Goal: Task Accomplishment & Management: Use online tool/utility

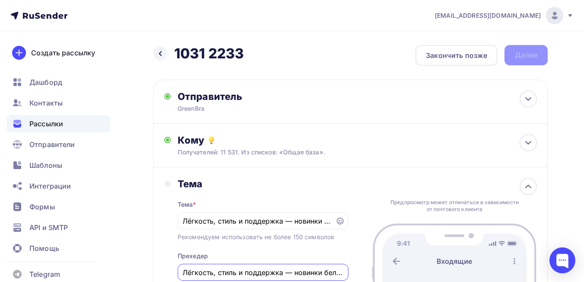
scroll to position [115, 0]
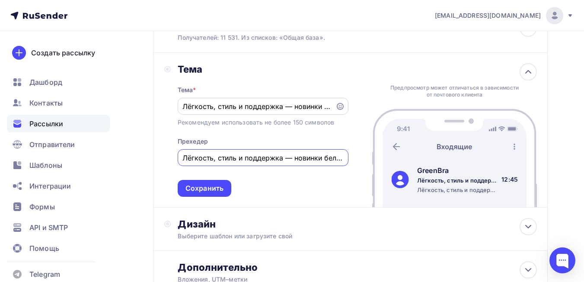
type input "Лёгкость, стиль и поддержка — новинки белья"
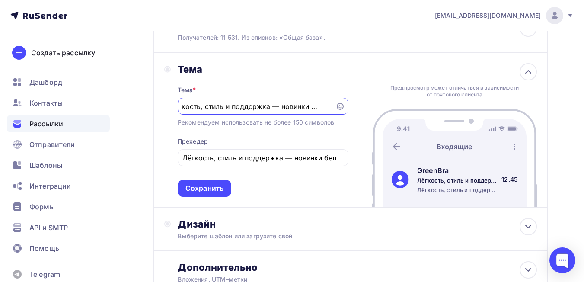
drag, startPoint x: 293, startPoint y: 107, endPoint x: 417, endPoint y: 107, distance: 123.6
click at [417, 107] on div "Тема Тема * Лёгкость, стиль и поддержка — новинки белья Рекомендуем использоват…" at bounding box center [350, 130] width 394 height 155
type input "Лёгкость, стиль и поддержка"
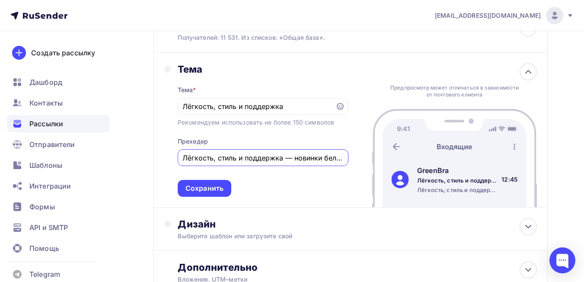
drag, startPoint x: 183, startPoint y: 156, endPoint x: 390, endPoint y: 156, distance: 207.0
click at [390, 156] on div "Тема Тема * Лёгкость, стиль и поддержка Рекомендуем использовать не более 150 с…" at bounding box center [350, 130] width 394 height 155
paste input "овинки уже ждут теб"
type input "Лёгкость, стиль и поддержка — новинки белья"
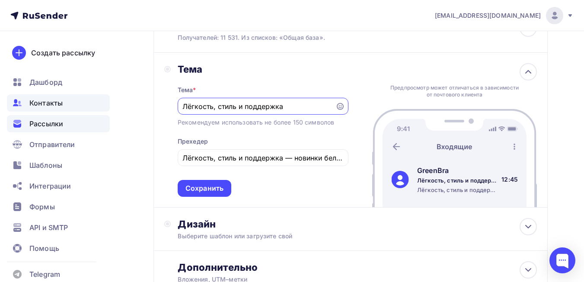
drag, startPoint x: 299, startPoint y: 106, endPoint x: 59, endPoint y: 109, distance: 239.5
click at [59, 109] on div "sale@greenbra.ru Аккаунт Тарифы Выйти Создать рассылку Дашборд Контакты Рассылк…" at bounding box center [292, 117] width 584 height 465
paste input "овинки уже ждут тебя"
type input "новинки уже ждут тебя"
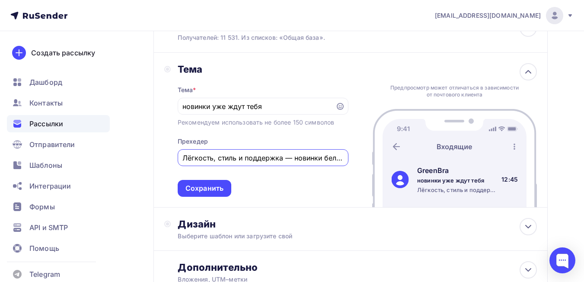
drag, startPoint x: 286, startPoint y: 157, endPoint x: 386, endPoint y: 160, distance: 100.7
click at [386, 160] on div "Тема Тема * новинки уже ждут тебя Рекомендуем использовать не более 150 символо…" at bounding box center [350, 130] width 394 height 155
type input "Лёгкость, стиль и поддержка"
click at [185, 105] on input "новинки уже ждут тебя" at bounding box center [256, 106] width 148 height 10
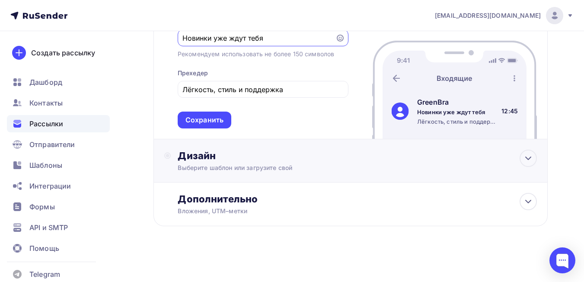
scroll to position [96, 0]
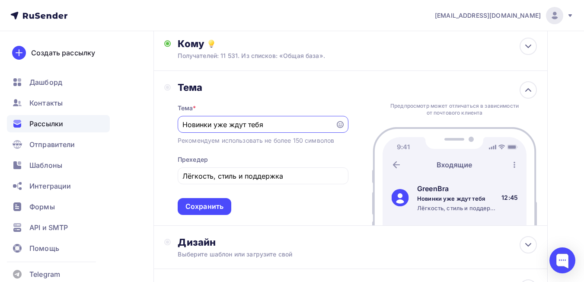
drag, startPoint x: 215, startPoint y: 124, endPoint x: 243, endPoint y: 110, distance: 31.5
click at [246, 122] on input "Новинки уже ждут тебя" at bounding box center [256, 124] width 148 height 10
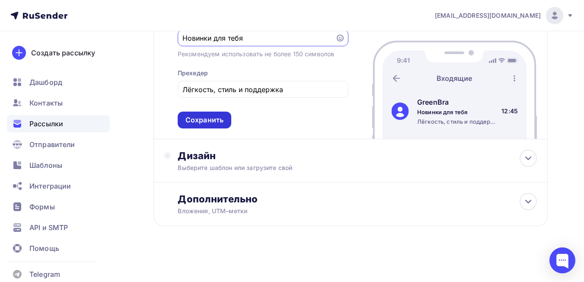
type input "Новинки для тебя"
click at [213, 116] on div "Сохранить" at bounding box center [204, 120] width 38 height 10
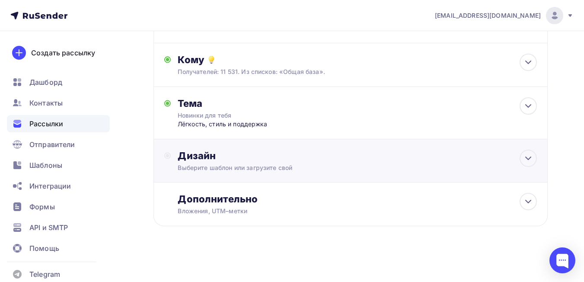
click at [285, 164] on div "Выберите шаблон или загрузите свой" at bounding box center [339, 167] width 323 height 9
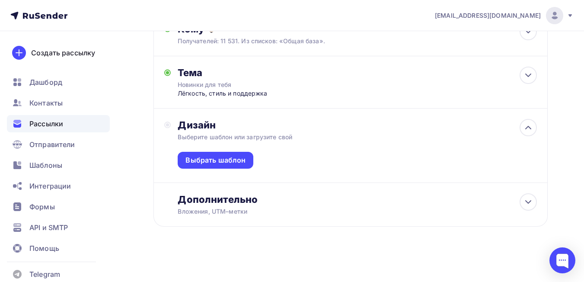
scroll to position [112, 0]
click at [217, 160] on div "Выбрать шаблон" at bounding box center [215, 160] width 60 height 10
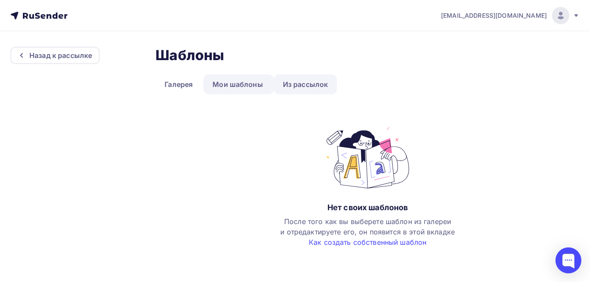
click at [323, 86] on link "Из рассылок" at bounding box center [306, 84] width 64 height 20
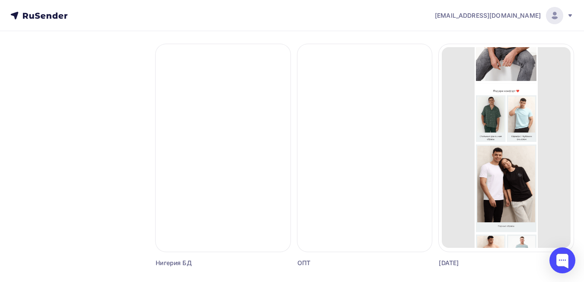
scroll to position [346, 0]
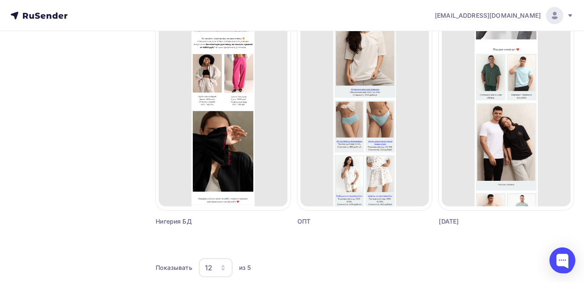
click at [240, 159] on div at bounding box center [223, 105] width 135 height 207
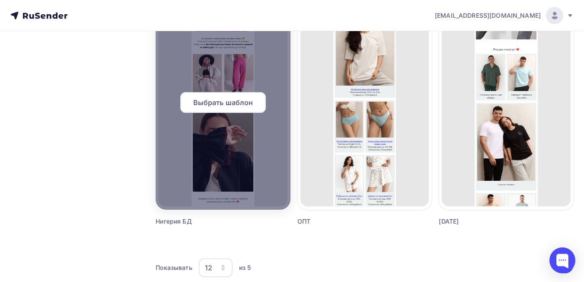
click at [239, 105] on span "Выбрать шаблон" at bounding box center [223, 102] width 60 height 10
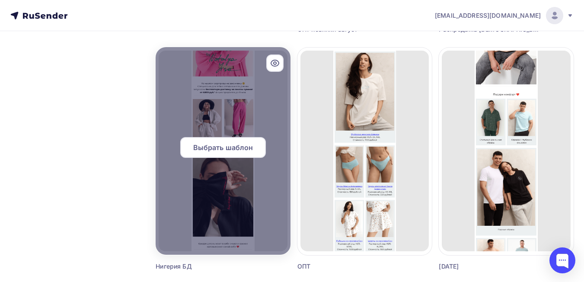
scroll to position [216, 0]
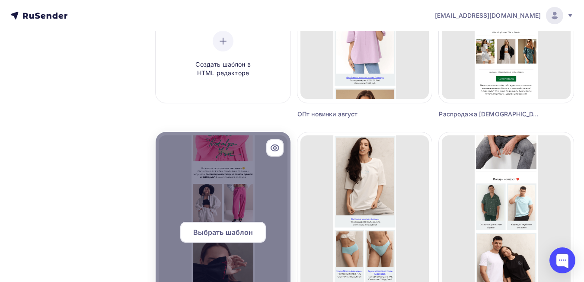
click at [232, 231] on span "Выбрать шаблон" at bounding box center [223, 232] width 60 height 10
click at [233, 248] on div "Выбрать шаблон" at bounding box center [223, 236] width 135 height 28
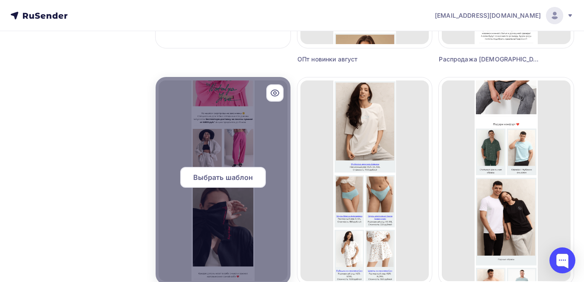
scroll to position [368, 0]
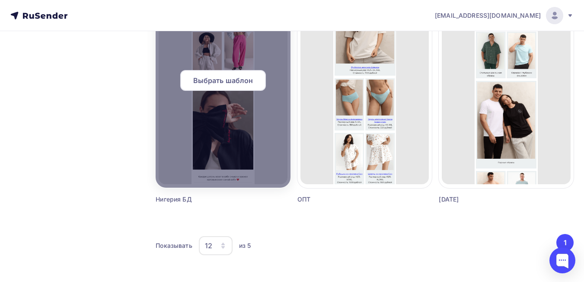
click at [226, 145] on div at bounding box center [223, 83] width 135 height 207
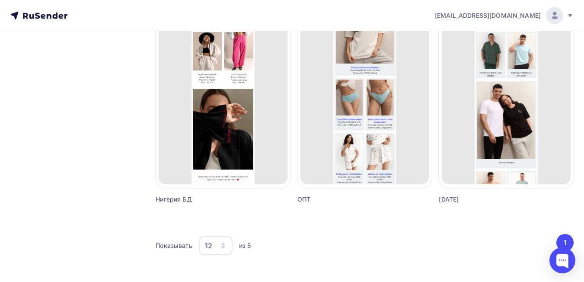
click at [223, 248] on icon "button" at bounding box center [222, 247] width 3 height 3
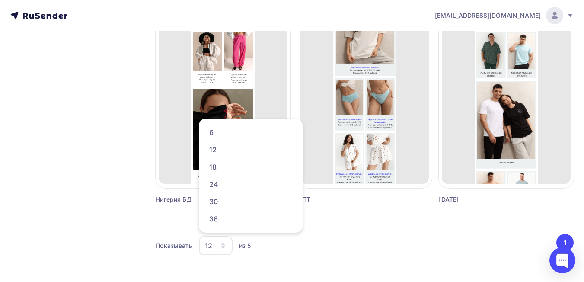
click at [223, 248] on icon "button" at bounding box center [222, 247] width 3 height 3
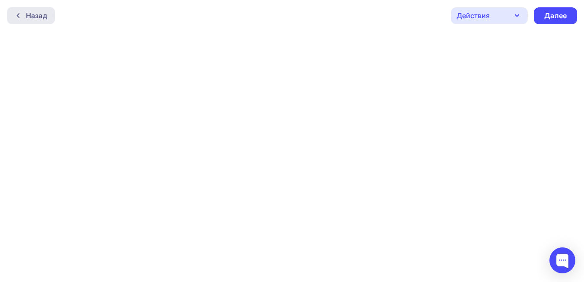
click at [24, 8] on div "Назад" at bounding box center [31, 15] width 48 height 17
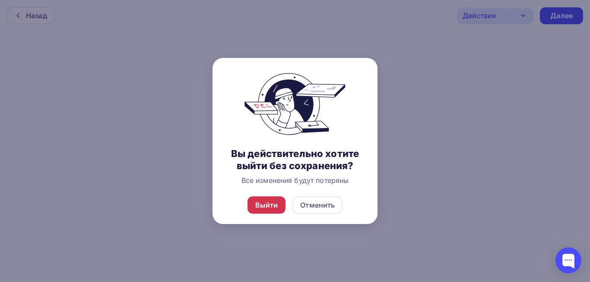
click at [266, 204] on div "Выйти" at bounding box center [266, 205] width 23 height 10
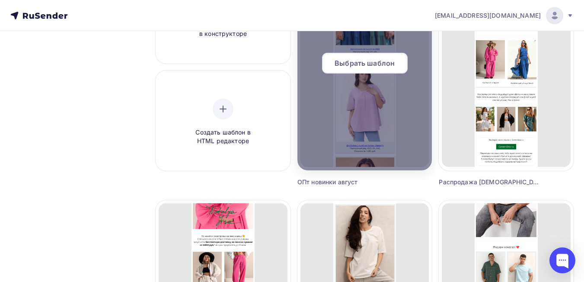
scroll to position [216, 0]
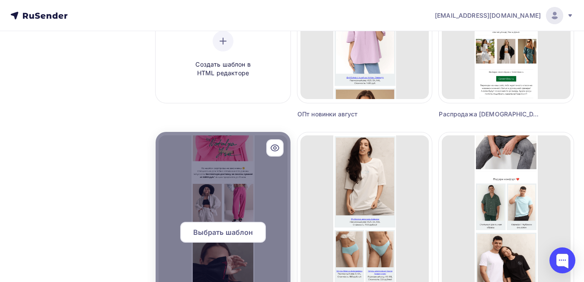
click at [239, 191] on div at bounding box center [223, 235] width 135 height 207
click at [234, 229] on span "Выбрать шаблон" at bounding box center [223, 232] width 60 height 10
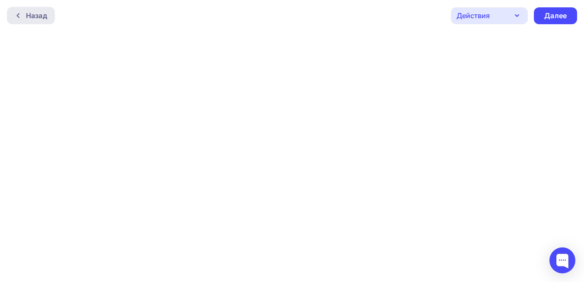
click at [37, 16] on div "Назад" at bounding box center [36, 15] width 21 height 10
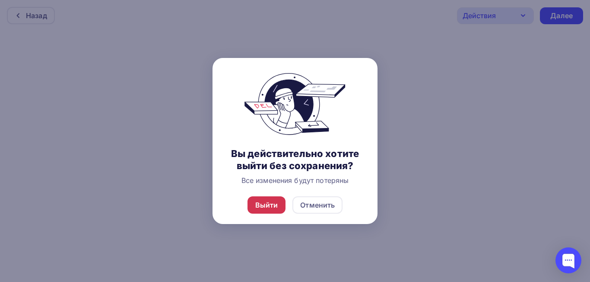
click at [266, 200] on div "Выйти" at bounding box center [266, 205] width 23 height 10
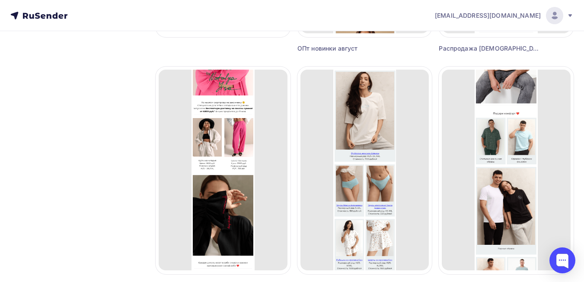
scroll to position [281, 0]
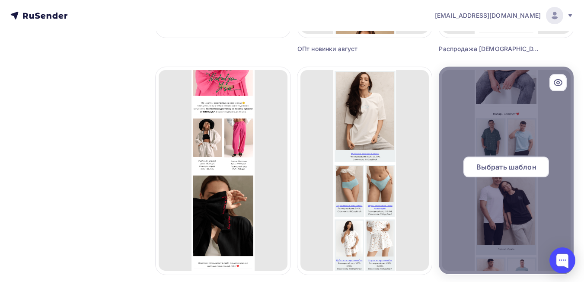
click at [520, 169] on span "Выбрать шаблон" at bounding box center [506, 167] width 60 height 10
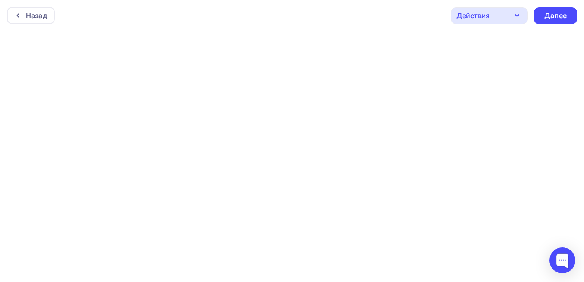
scroll to position [2, 0]
click at [560, 13] on div "Далее" at bounding box center [555, 14] width 22 height 10
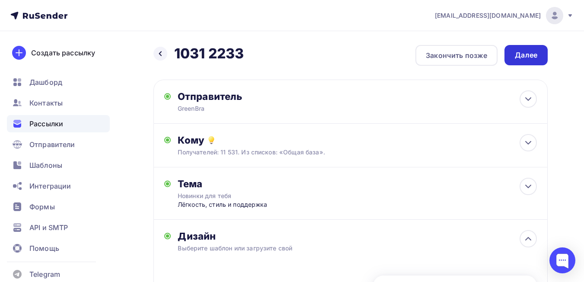
click at [530, 58] on div "Далее" at bounding box center [526, 55] width 22 height 10
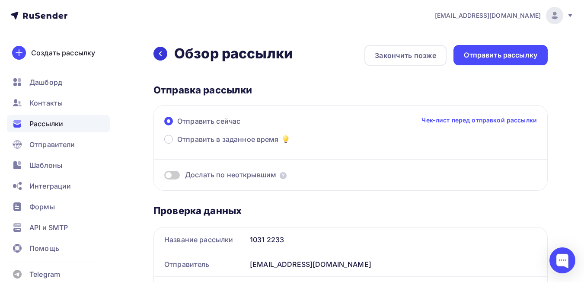
click at [166, 52] on div at bounding box center [160, 54] width 14 height 14
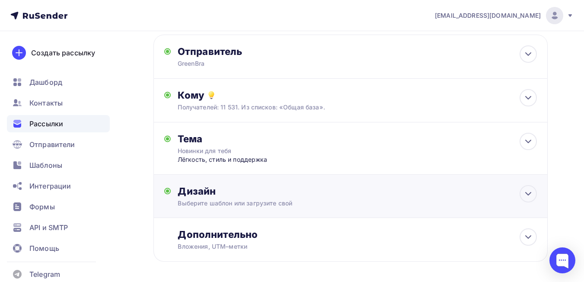
scroll to position [80, 0]
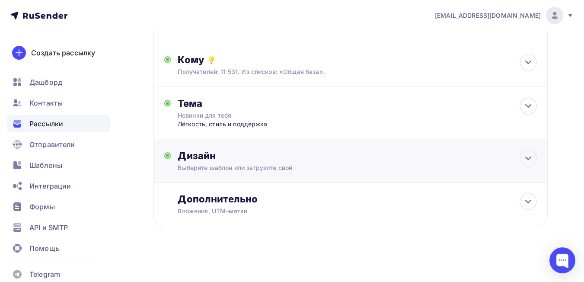
click at [291, 164] on div "Выберите шаблон или загрузите свой" at bounding box center [339, 167] width 323 height 9
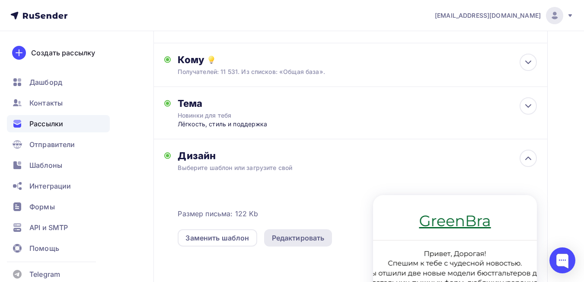
click at [321, 233] on div "Редактировать" at bounding box center [298, 238] width 53 height 10
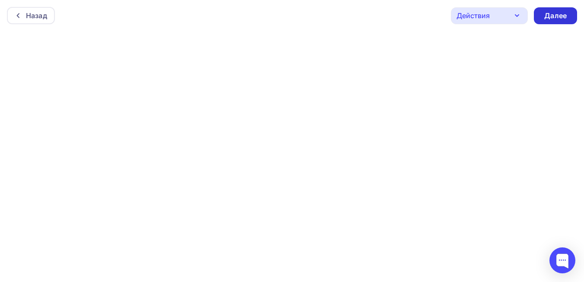
click at [569, 15] on div "Далее" at bounding box center [555, 15] width 43 height 17
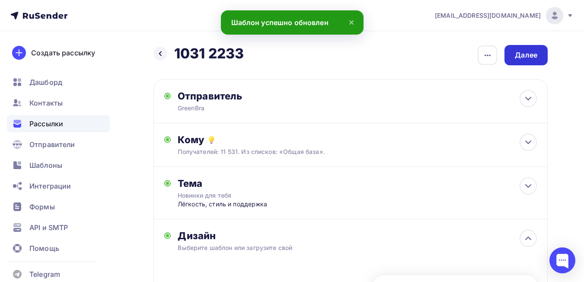
click at [517, 57] on div "Далее" at bounding box center [526, 55] width 22 height 10
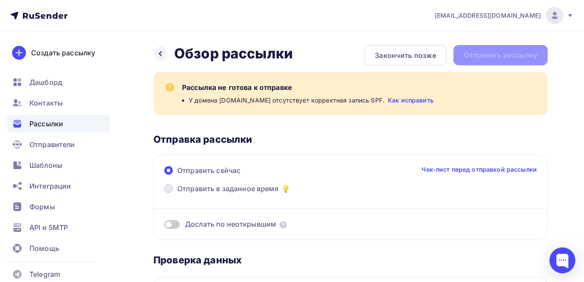
click at [197, 188] on span "Отправить в заданное время" at bounding box center [228, 188] width 102 height 10
click at [177, 194] on input "Отправить в заданное время" at bounding box center [177, 194] width 0 height 0
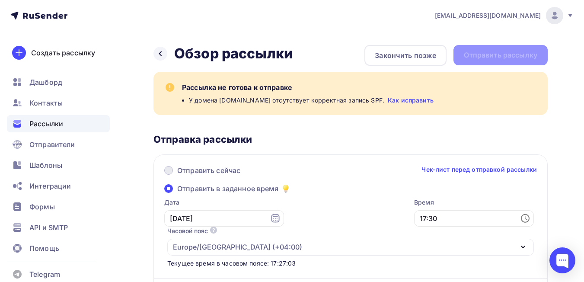
click at [204, 169] on span "Отправить сейчас" at bounding box center [208, 170] width 63 height 10
click at [177, 175] on input "Отправить сейчас" at bounding box center [177, 175] width 0 height 0
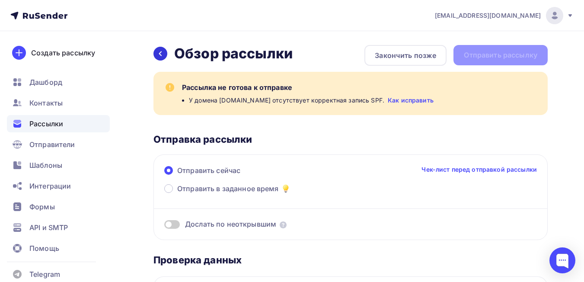
click at [160, 54] on icon at bounding box center [160, 53] width 3 height 5
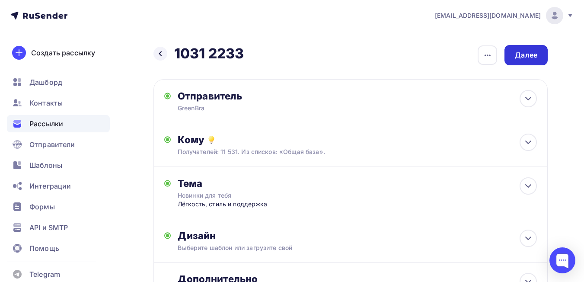
click at [512, 49] on div "Далее" at bounding box center [525, 55] width 43 height 20
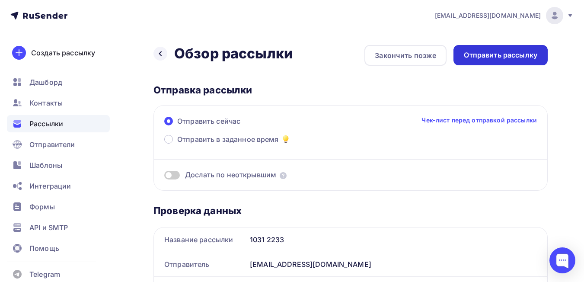
click at [501, 57] on div "Отправить рассылку" at bounding box center [500, 55] width 73 height 10
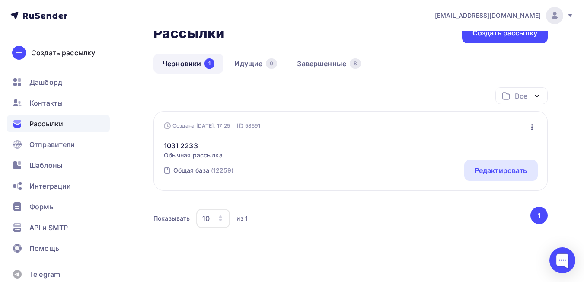
scroll to position [70, 0]
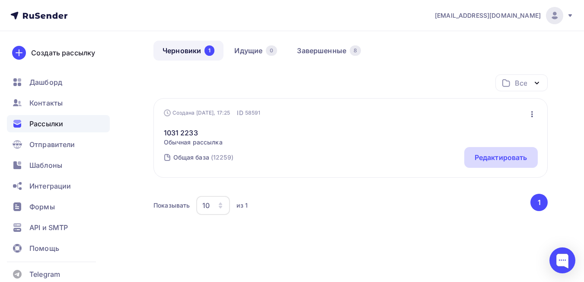
click at [491, 154] on div "Редактировать" at bounding box center [501, 157] width 53 height 10
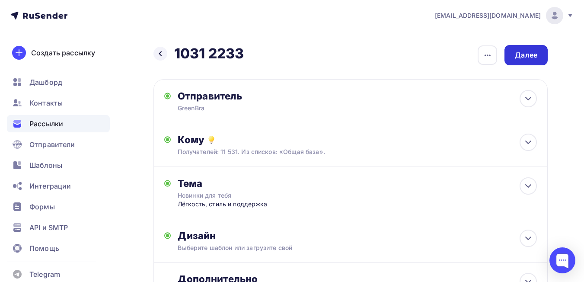
click at [529, 52] on div "Далее" at bounding box center [526, 55] width 22 height 10
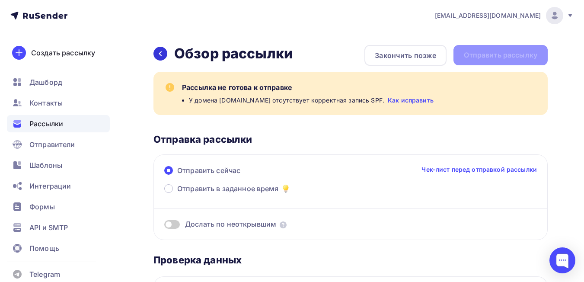
click at [157, 54] on icon at bounding box center [160, 53] width 7 height 7
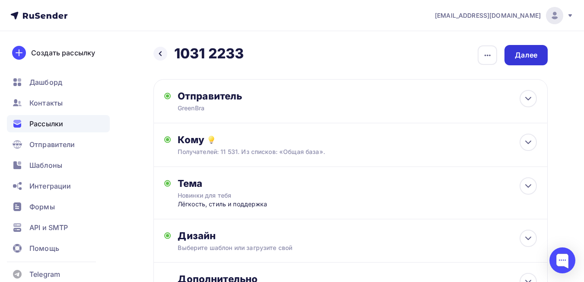
click at [518, 56] on div "Далее" at bounding box center [526, 55] width 22 height 10
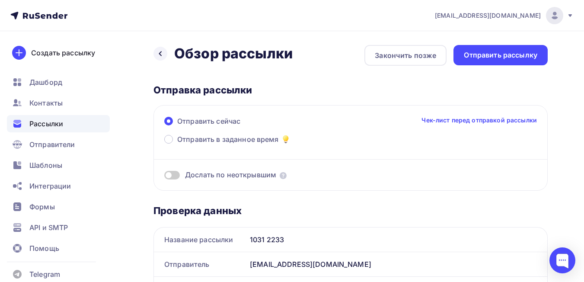
click at [514, 61] on div "Отправить рассылку" at bounding box center [500, 55] width 94 height 20
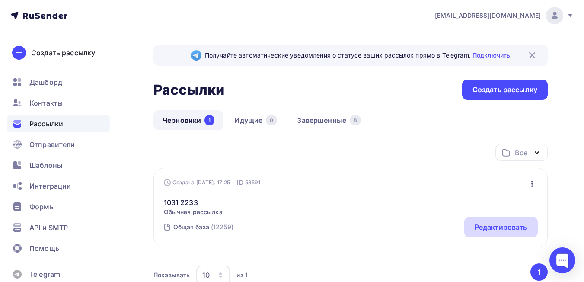
click at [472, 233] on div "Редактировать" at bounding box center [500, 227] width 73 height 21
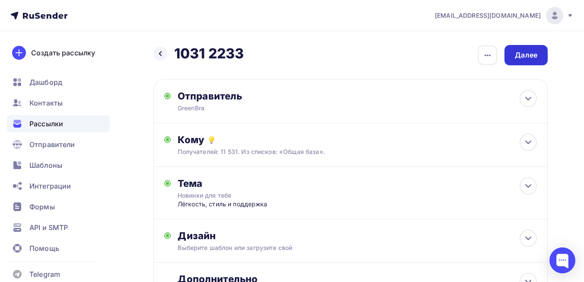
click at [523, 62] on div "Далее" at bounding box center [525, 55] width 43 height 20
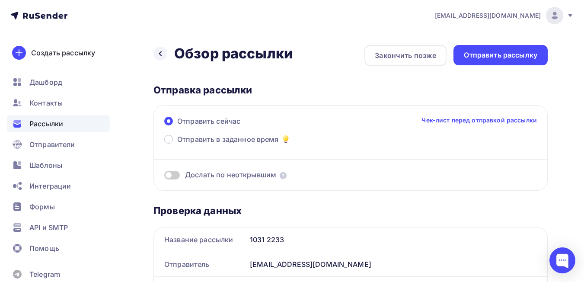
click at [523, 62] on div "Отправить рассылку" at bounding box center [500, 55] width 94 height 20
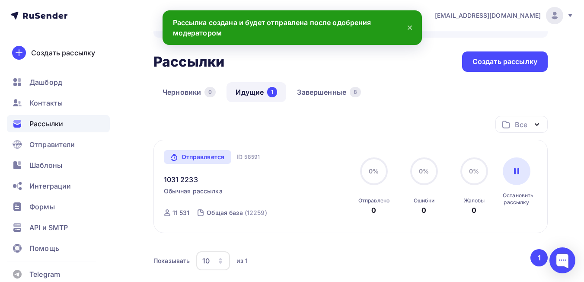
scroll to position [43, 0]
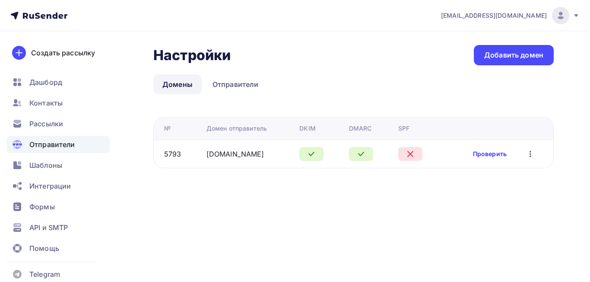
click at [477, 152] on link "Проверить" at bounding box center [490, 154] width 34 height 9
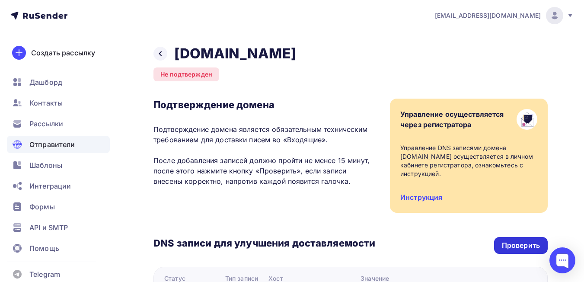
click at [525, 245] on div "Проверить" at bounding box center [521, 245] width 38 height 10
click at [515, 245] on div "Проверить" at bounding box center [521, 245] width 38 height 10
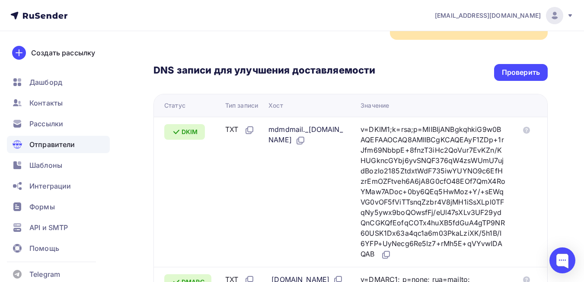
scroll to position [86, 0]
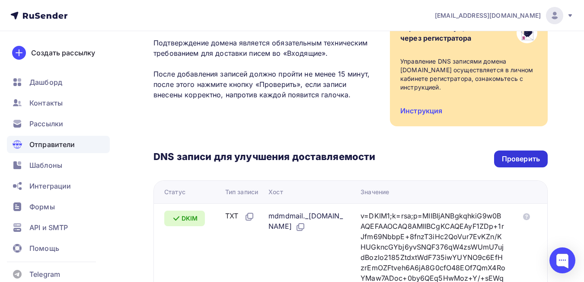
click at [519, 162] on div "Проверить" at bounding box center [521, 159] width 38 height 10
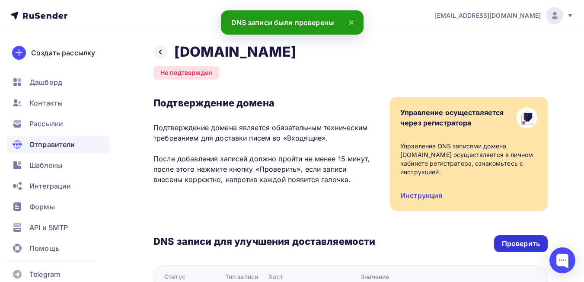
scroll to position [0, 0]
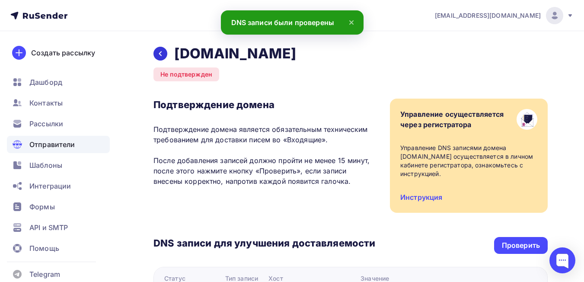
click at [163, 58] on div at bounding box center [160, 54] width 14 height 14
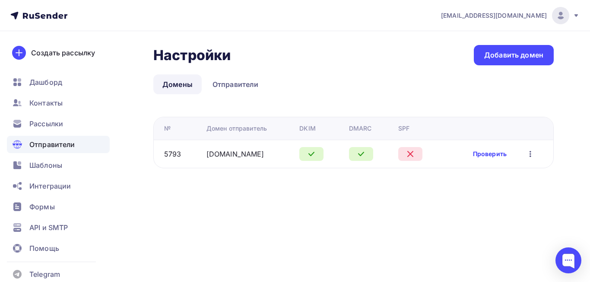
click at [495, 155] on link "Проверить" at bounding box center [490, 154] width 34 height 9
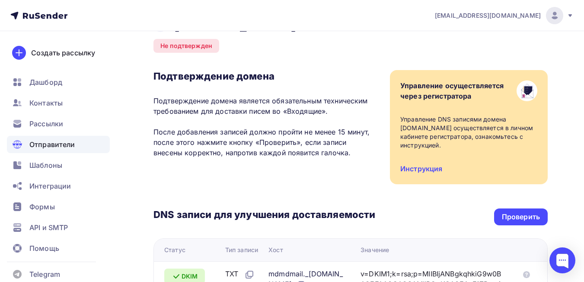
scroll to position [43, 0]
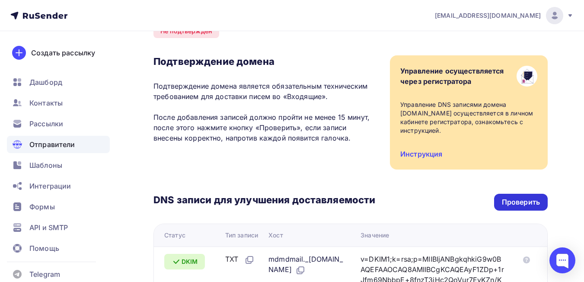
click at [519, 201] on div "Проверить" at bounding box center [521, 202] width 38 height 10
click at [513, 208] on div "Проверить" at bounding box center [521, 202] width 54 height 17
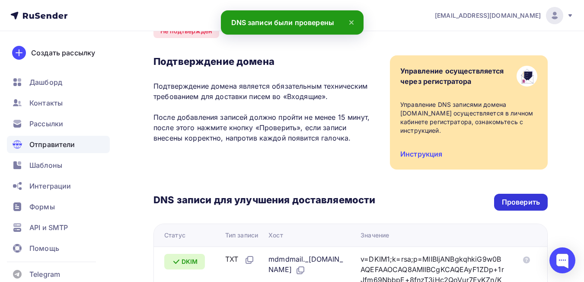
click at [513, 208] on div "Проверить" at bounding box center [521, 202] width 54 height 17
click at [351, 18] on icon at bounding box center [351, 22] width 10 height 10
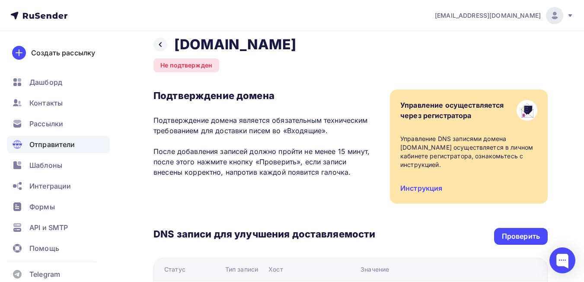
scroll to position [0, 0]
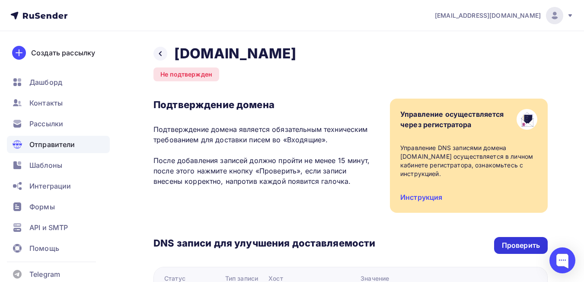
click at [522, 245] on div "Проверить" at bounding box center [521, 245] width 38 height 10
click at [520, 250] on div "Проверить" at bounding box center [521, 245] width 38 height 10
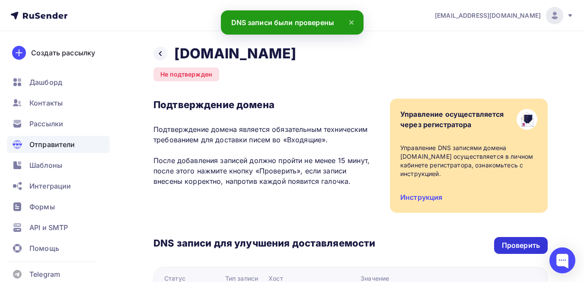
click at [519, 250] on div "Проверить" at bounding box center [521, 245] width 38 height 10
